Goal: Transaction & Acquisition: Obtain resource

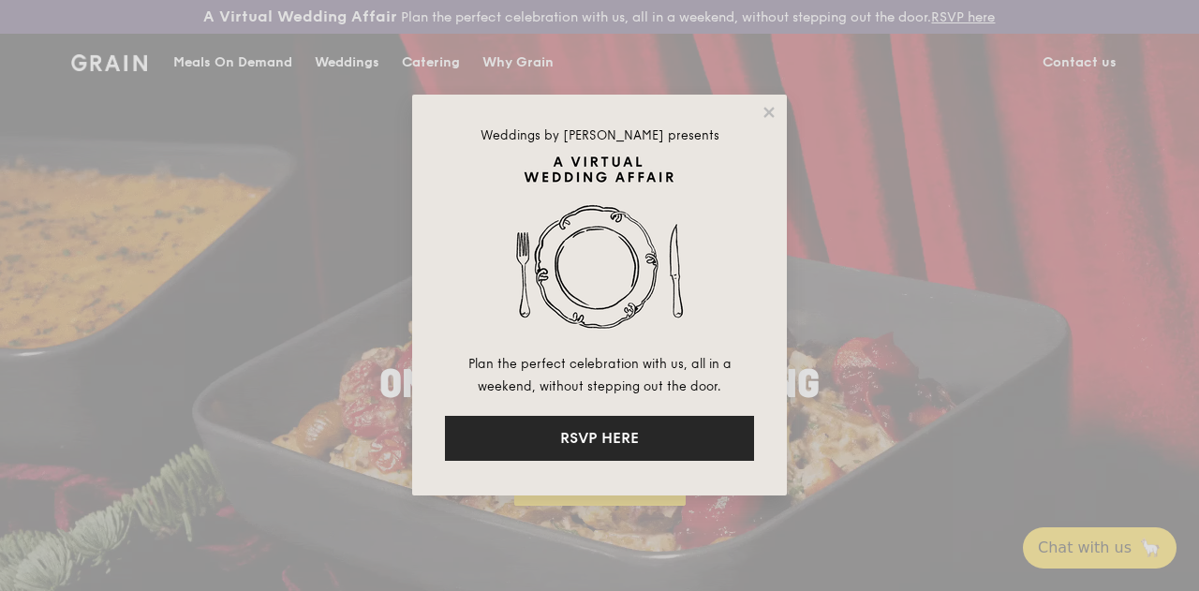
click at [626, 432] on button "RSVP HERE" at bounding box center [599, 438] width 309 height 45
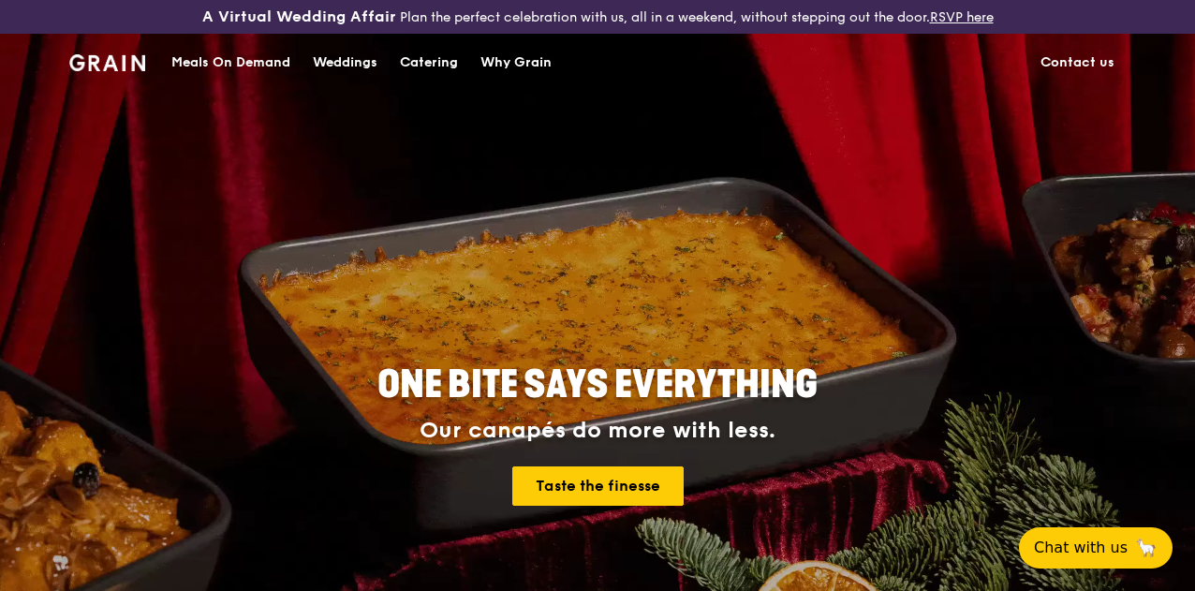
click at [263, 73] on div "Meals On Demand" at bounding box center [230, 63] width 119 height 56
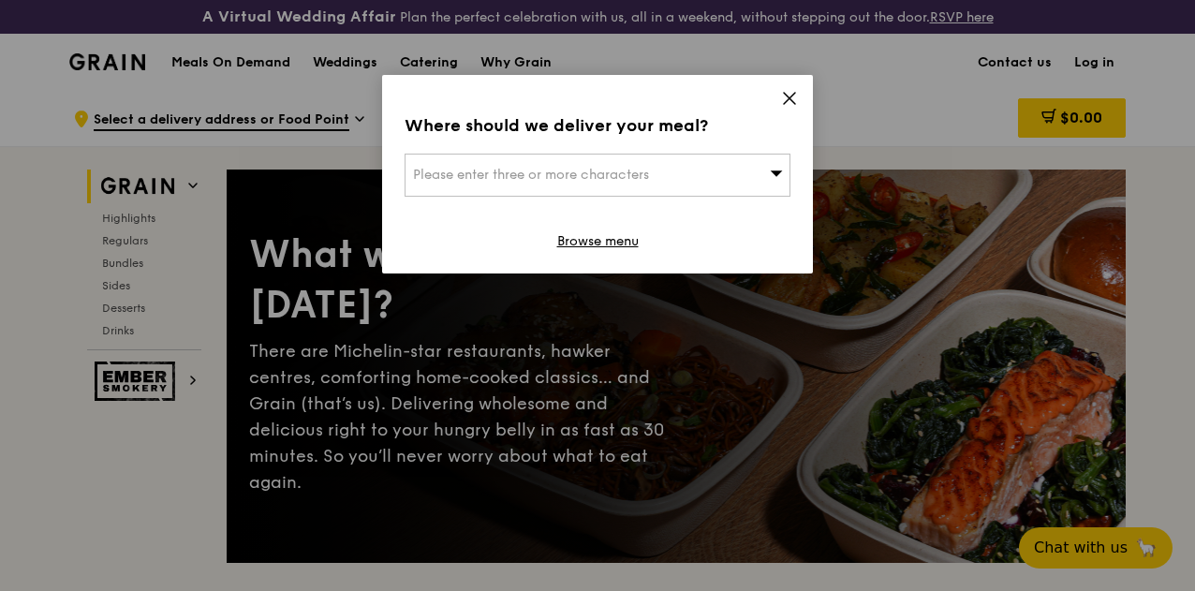
click at [791, 97] on icon at bounding box center [789, 98] width 17 height 17
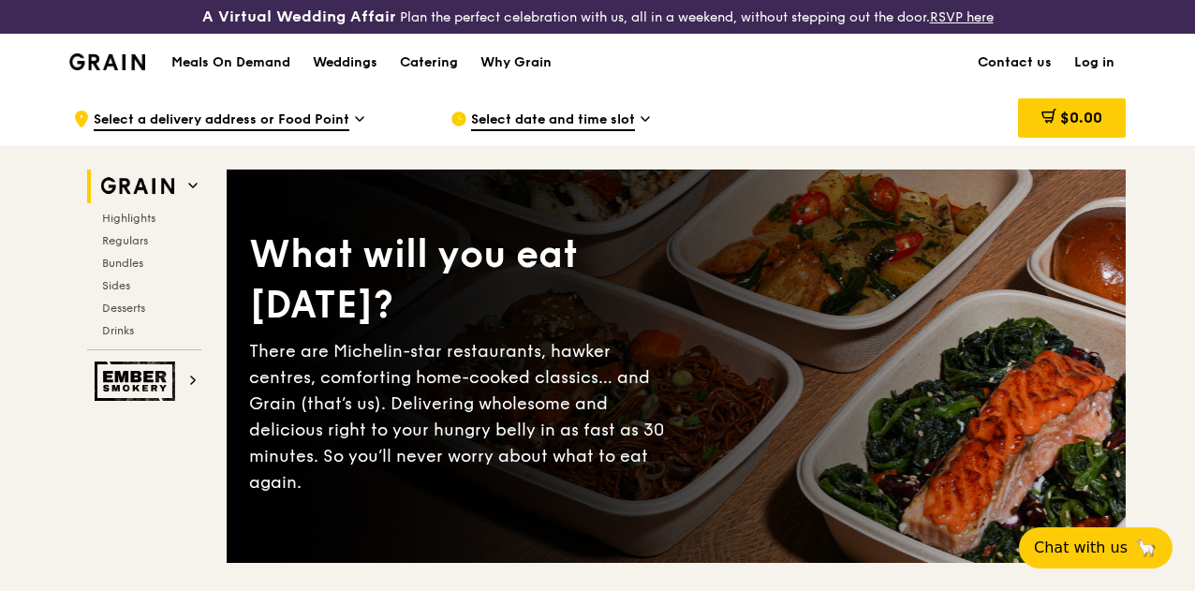
click at [140, 263] on div "Highlights Regulars Bundles Sides Desserts Drinks" at bounding box center [144, 274] width 114 height 127
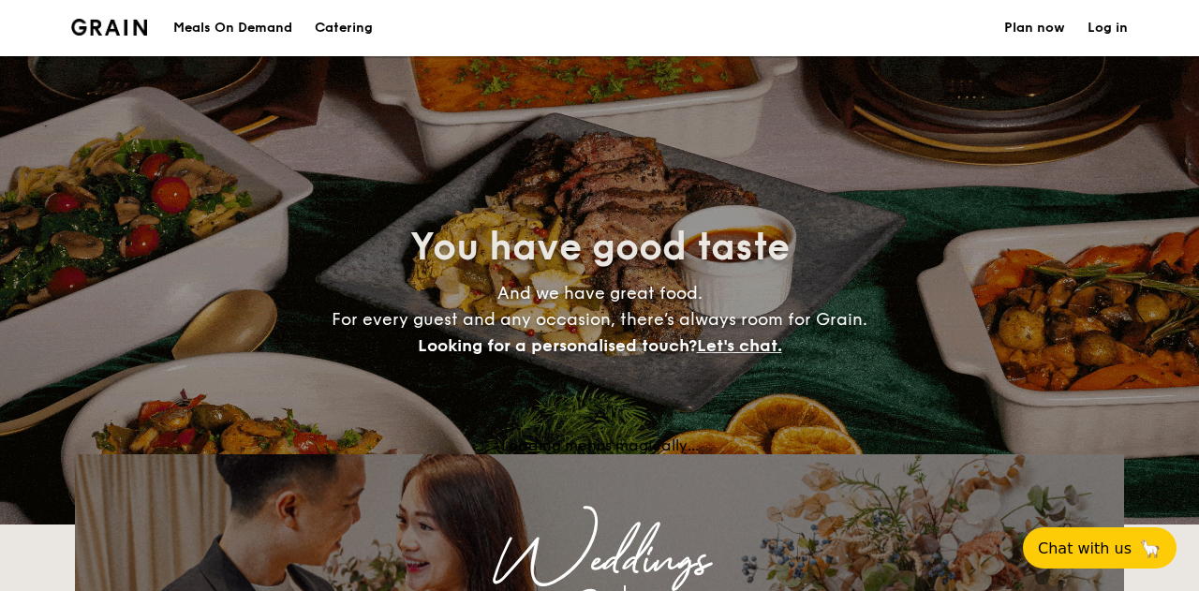
select select
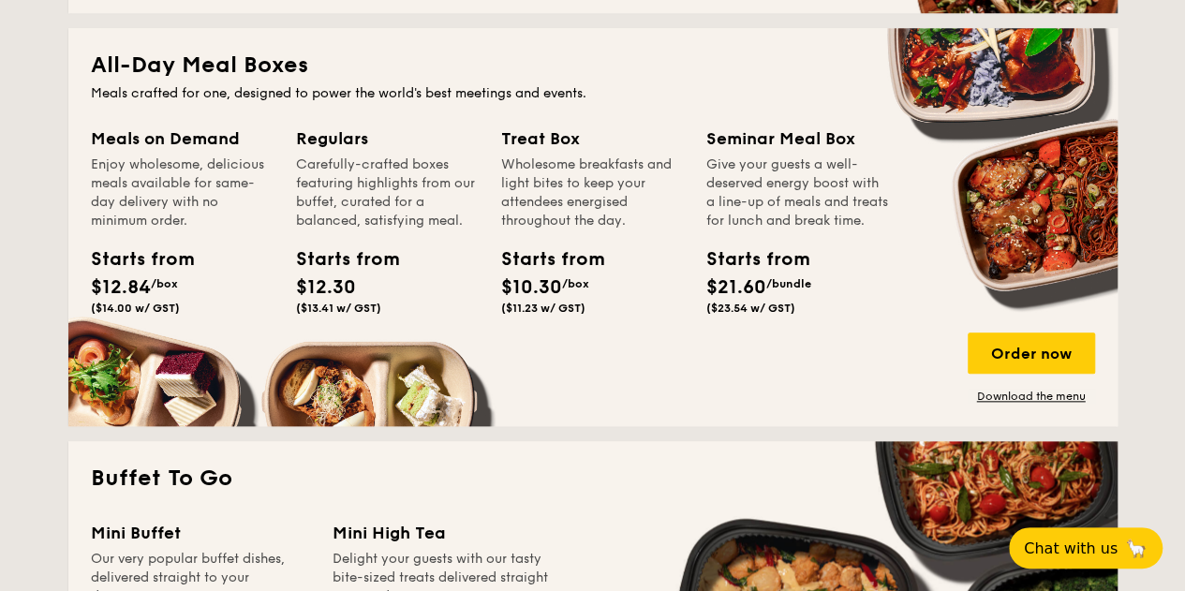
scroll to position [843, 0]
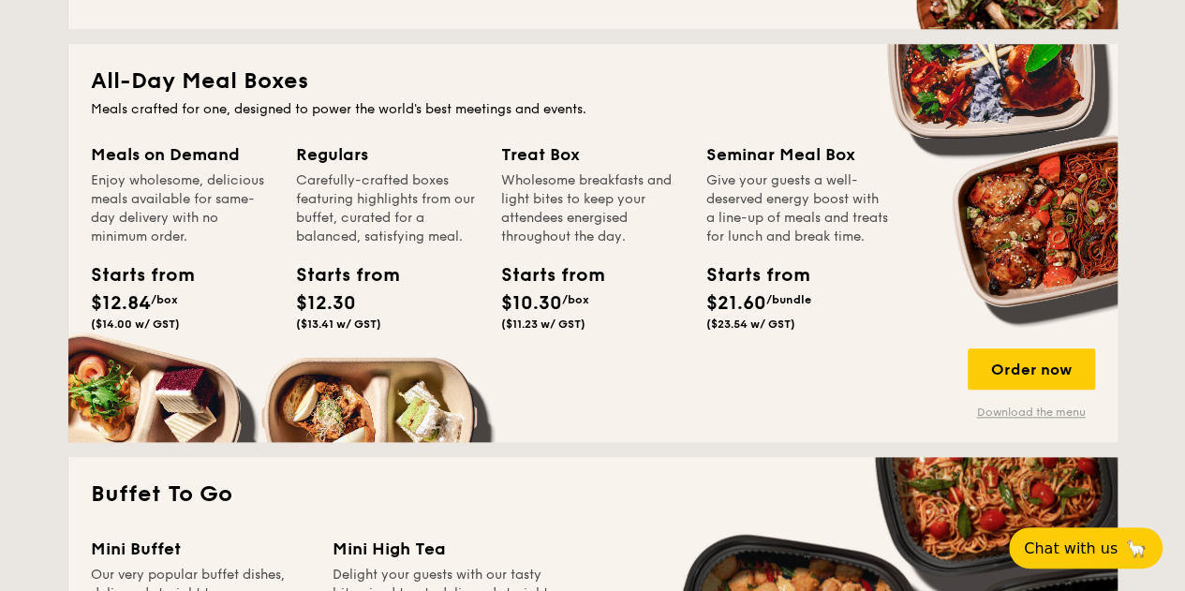
click at [1041, 420] on link "Download the menu" at bounding box center [1030, 412] width 127 height 15
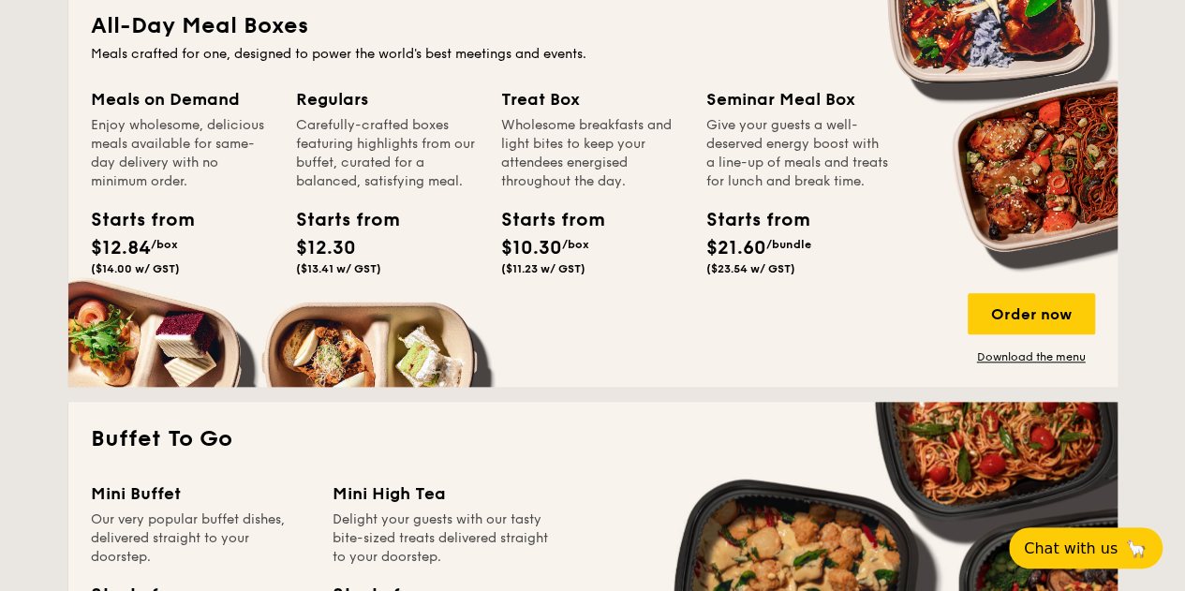
scroll to position [749, 0]
